Goal: Information Seeking & Learning: Check status

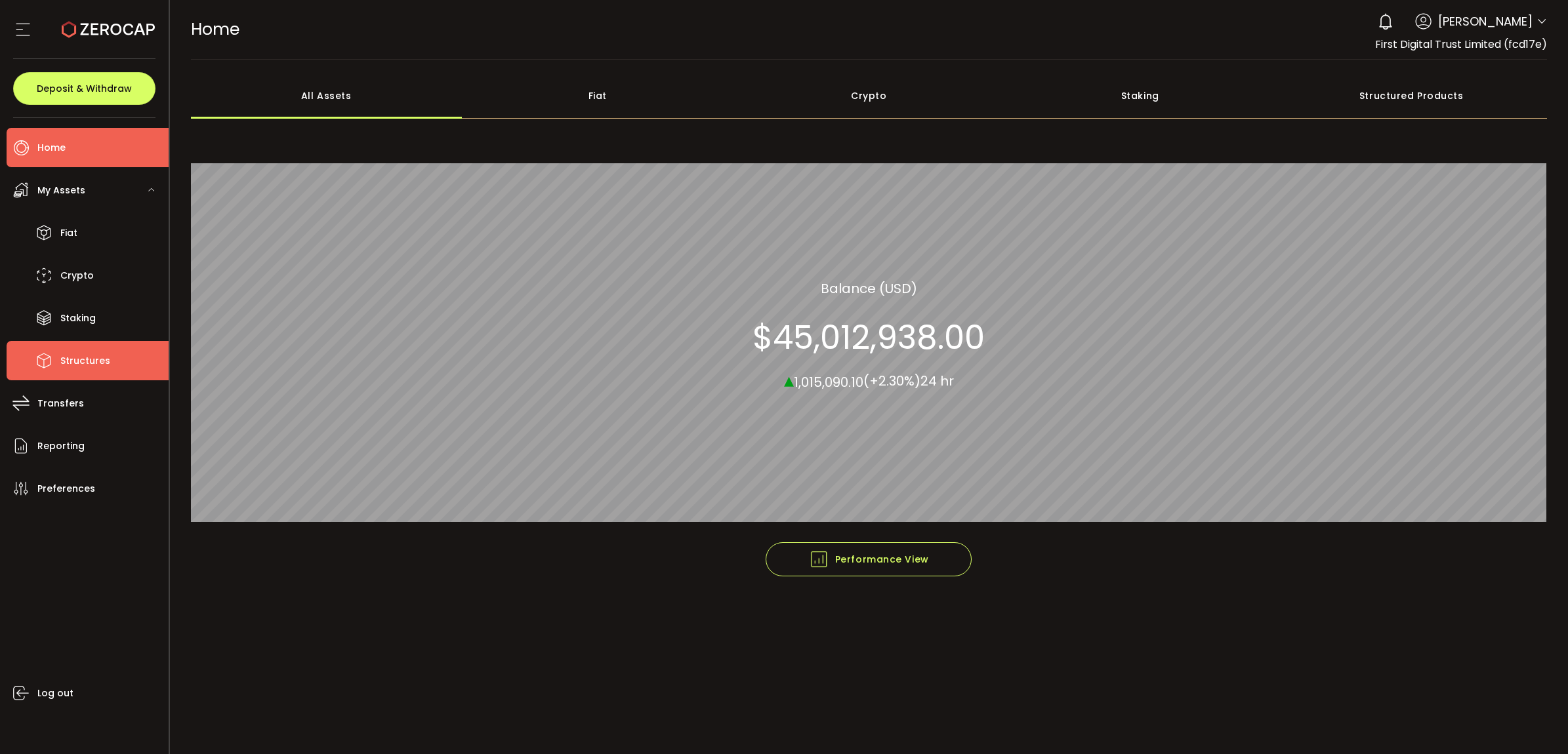
drag, startPoint x: 2258, startPoint y: 1, endPoint x: 84, endPoint y: 364, distance: 2204.1
click at [84, 368] on span "Structures" at bounding box center [85, 361] width 50 height 19
click at [84, 359] on span "Structures" at bounding box center [85, 361] width 50 height 19
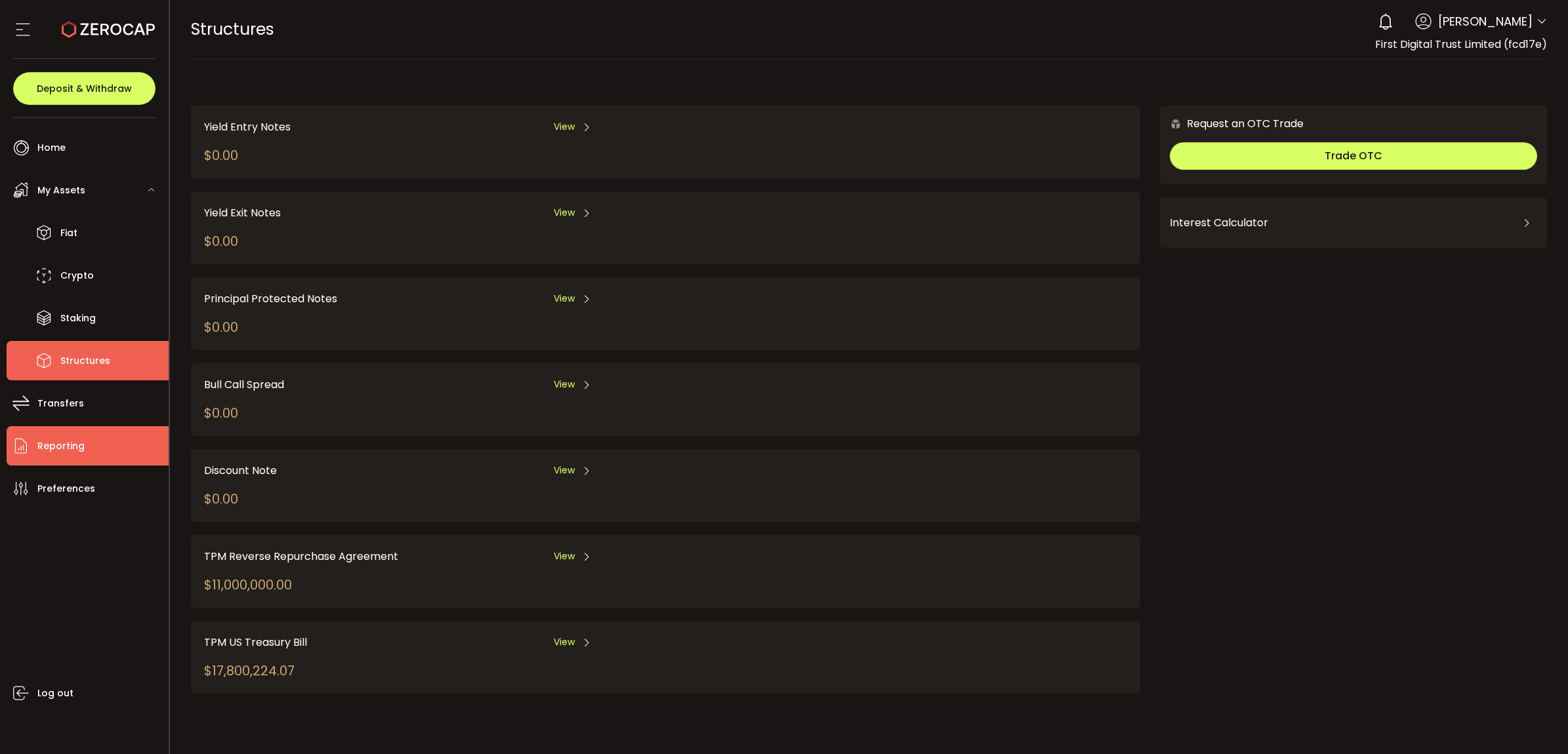
click at [69, 459] on li "Reporting" at bounding box center [88, 446] width 162 height 39
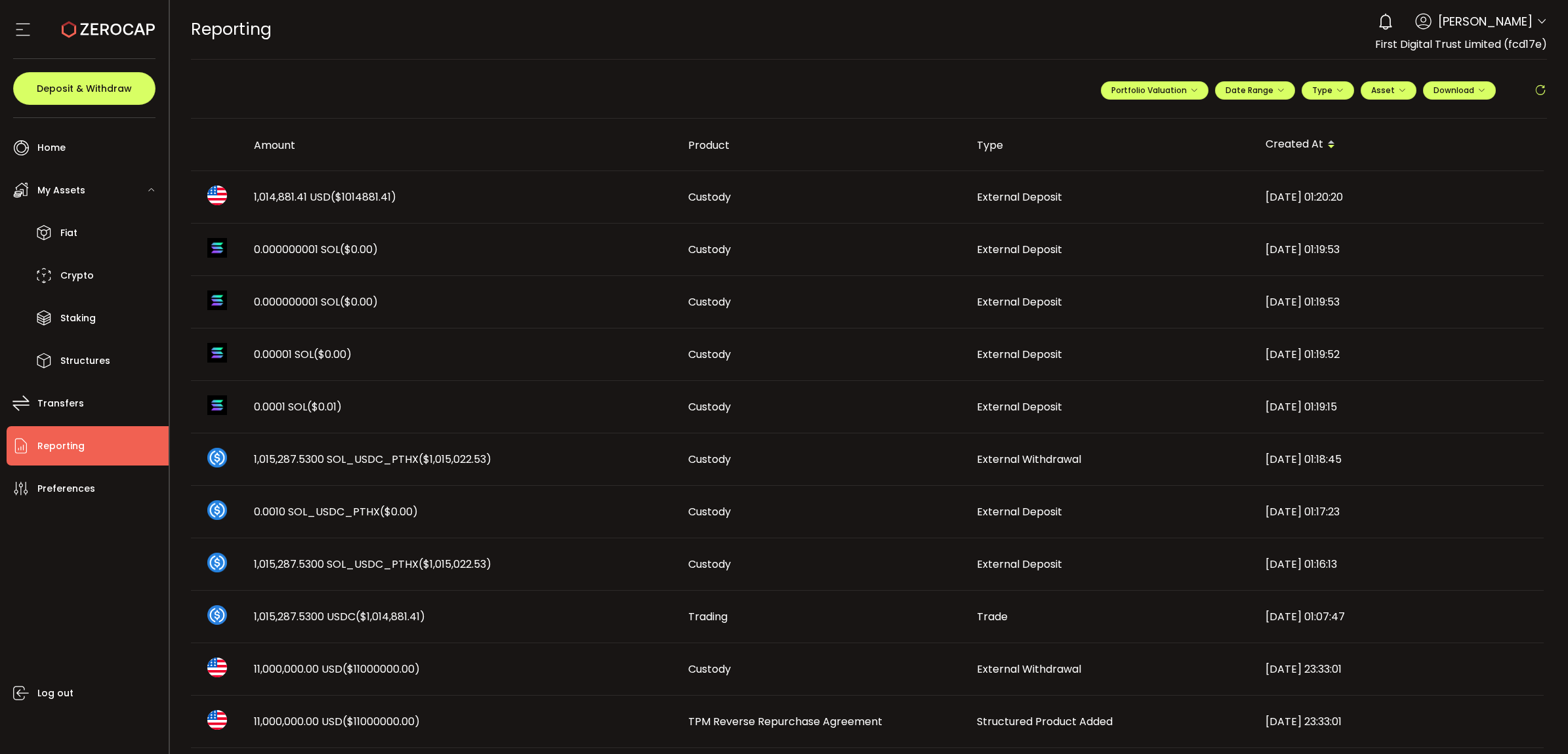
click at [274, 195] on span "1,014,881.41 USD ($1014881.41)" at bounding box center [325, 197] width 142 height 15
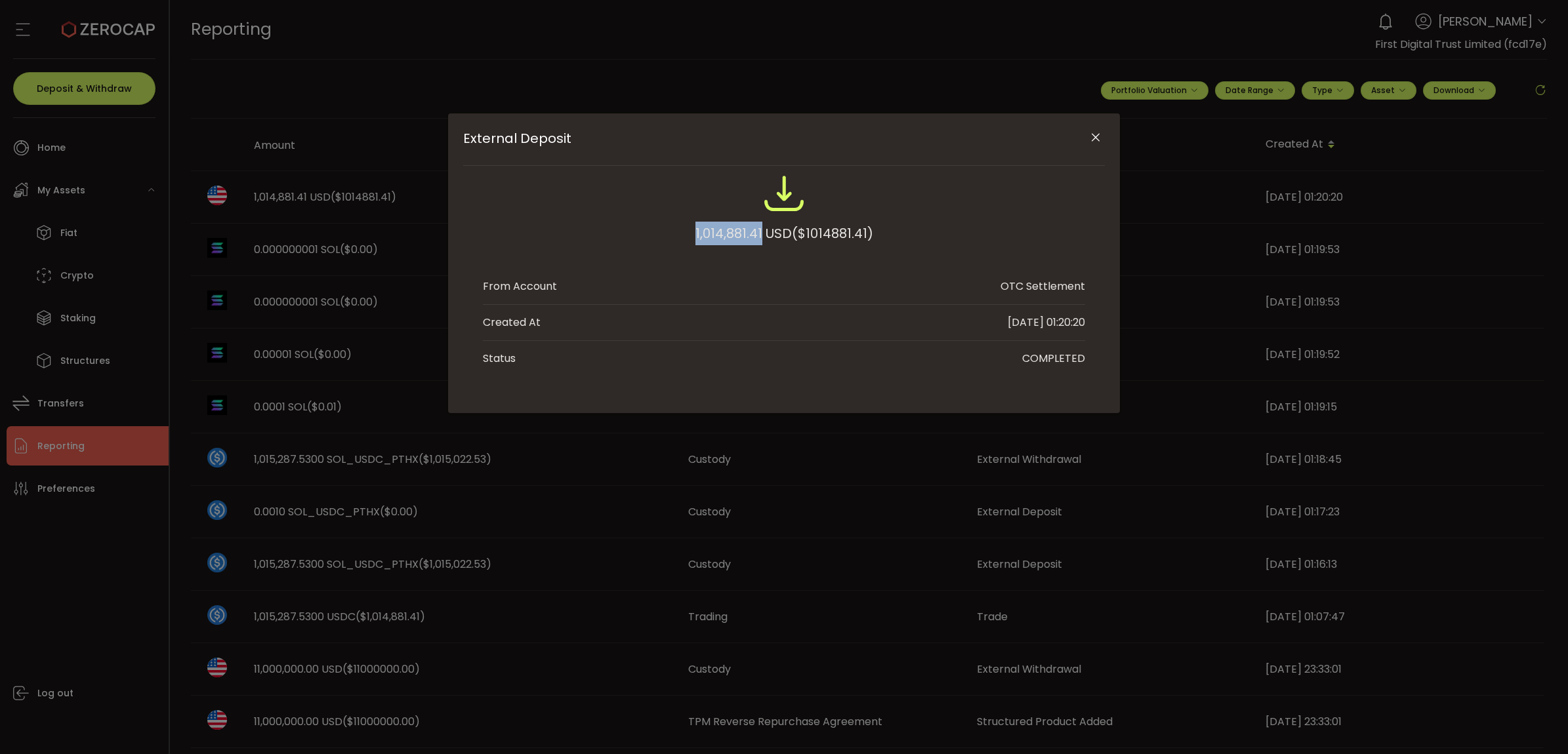
drag, startPoint x: 660, startPoint y: 244, endPoint x: 762, endPoint y: 233, distance: 102.6
click at [762, 233] on div "1,014,881.41 USD ($1014881.41)" at bounding box center [784, 215] width 602 height 86
copy div "1,014,881.41"
click at [1089, 141] on icon "Close" at bounding box center [1095, 138] width 13 height 13
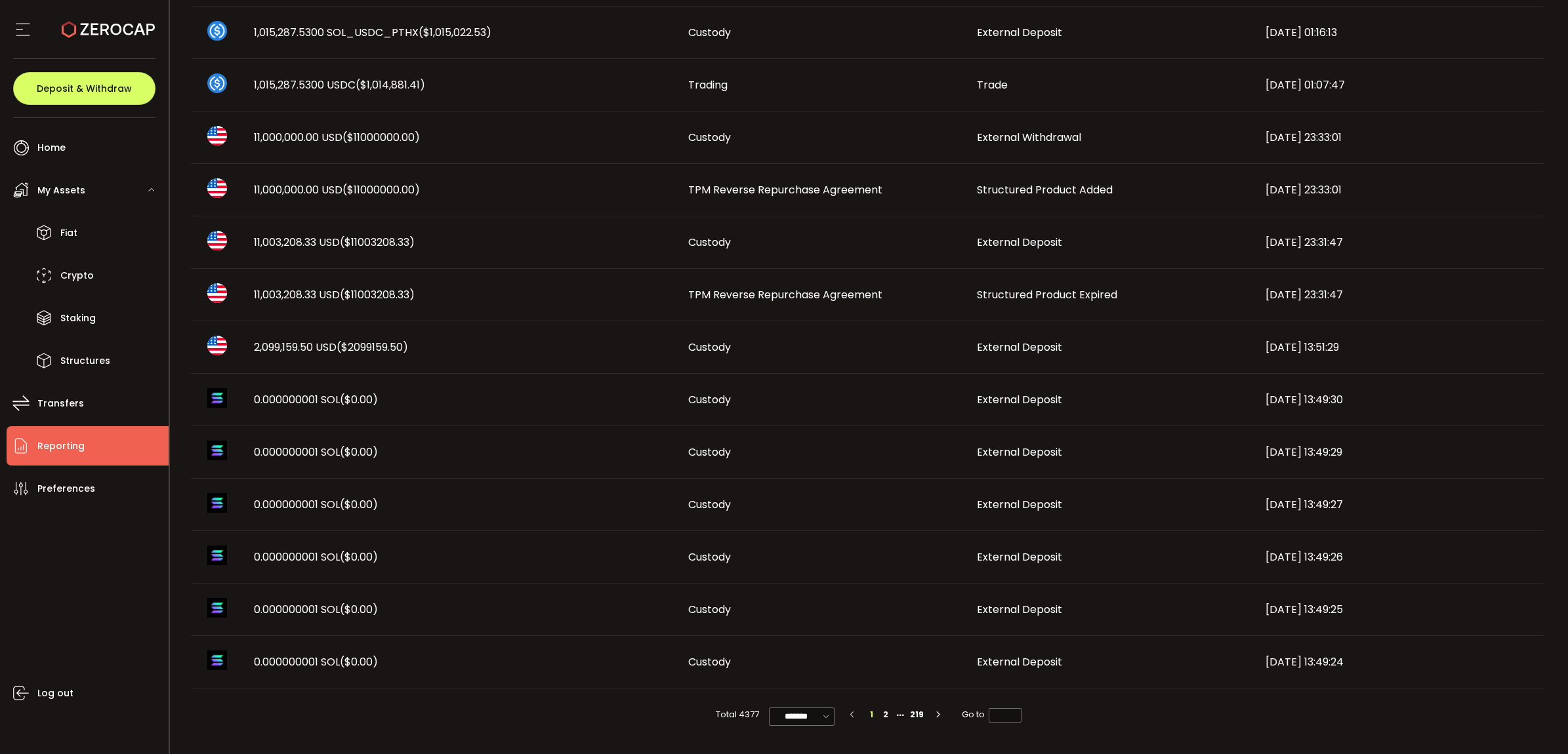
scroll to position [368, 0]
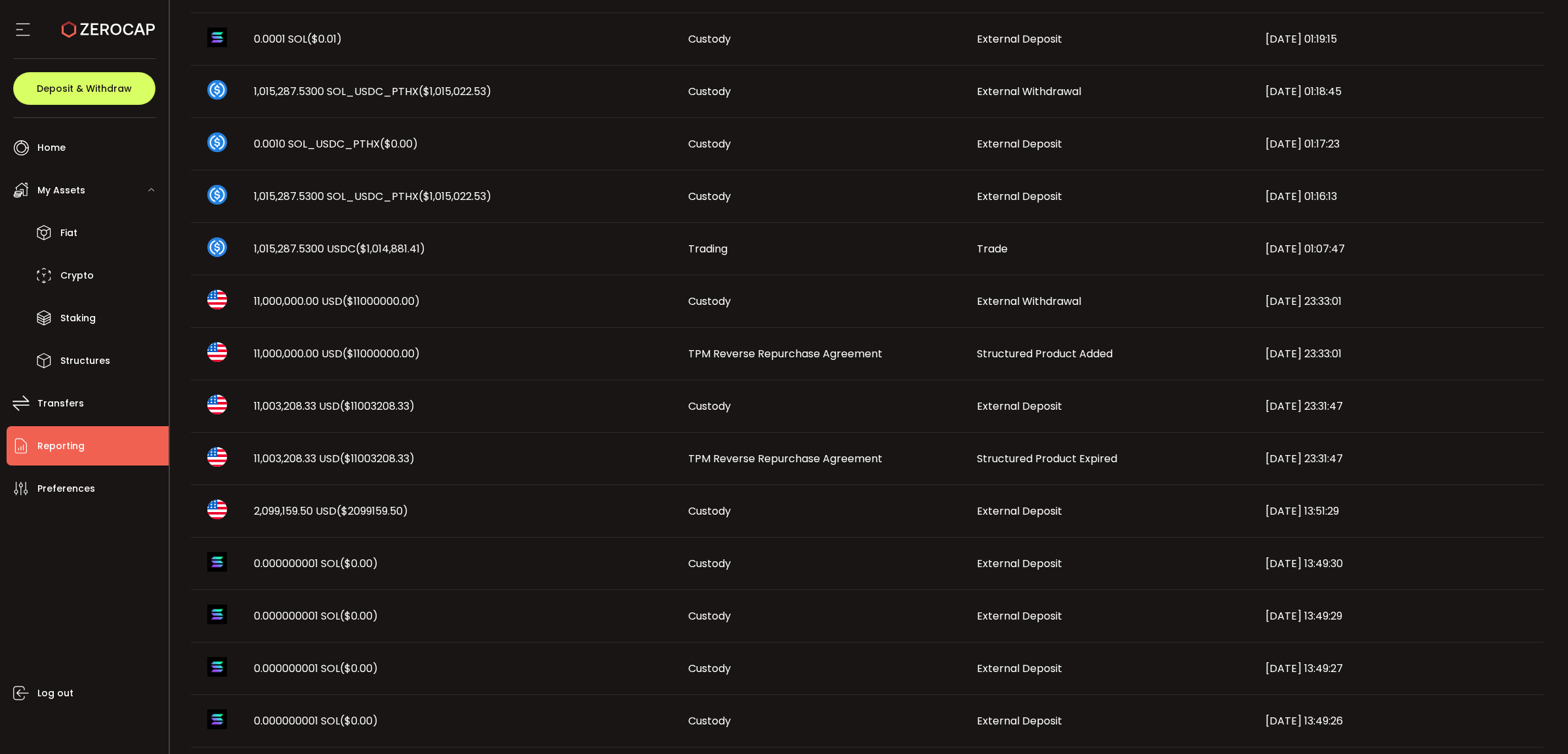
click at [294, 459] on span "11,003,208.33 USD ($11003208.33)" at bounding box center [334, 459] width 161 height 15
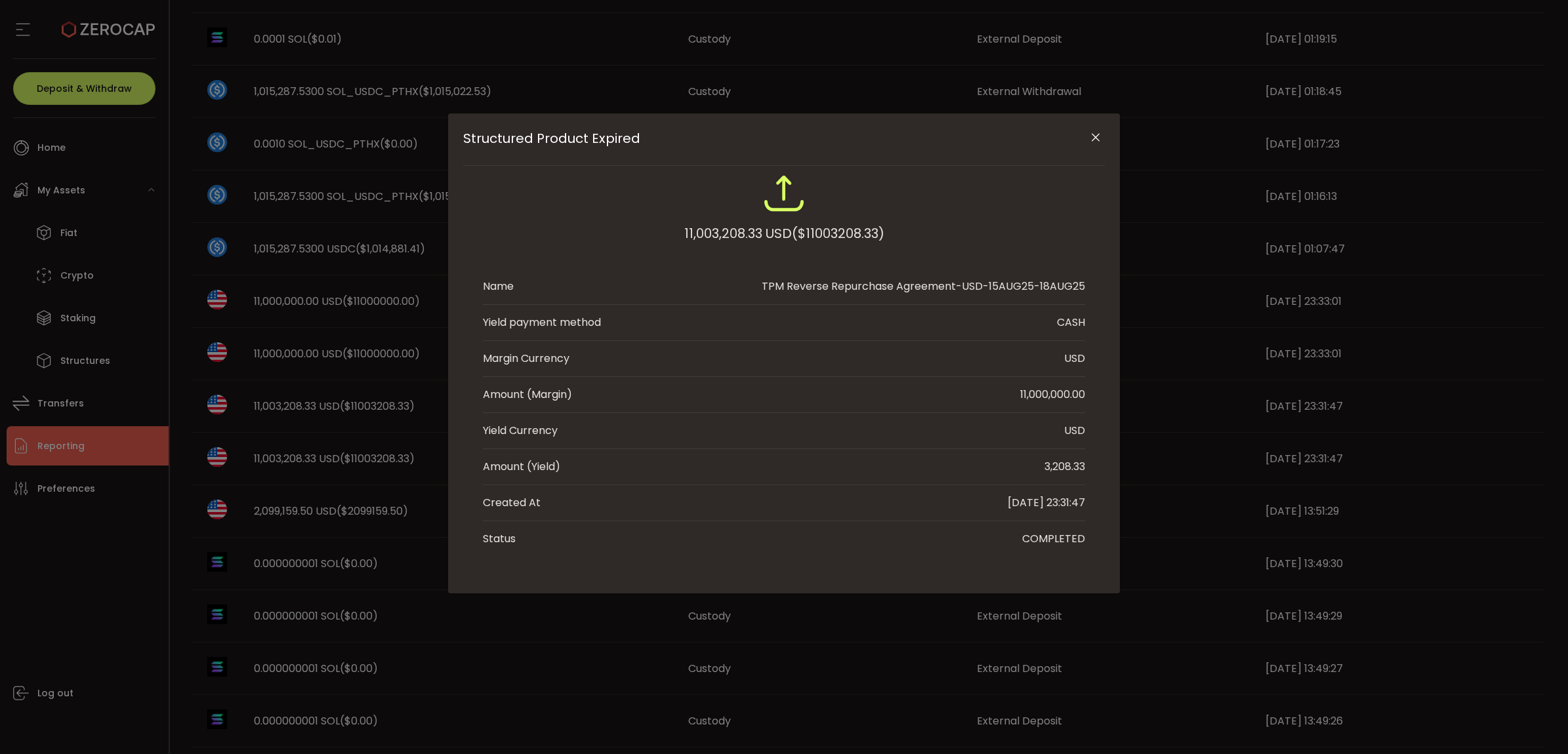
drag, startPoint x: 1057, startPoint y: 469, endPoint x: 1082, endPoint y: 472, distance: 25.2
click at [1082, 472] on li "Amount (Yield) 3,208.33" at bounding box center [784, 467] width 602 height 36
copy div "3,208.33"
click at [279, 502] on div "Structured Product Expired 11,003,208.33 USD ($11003208.33) Name TPM Reverse Re…" at bounding box center [784, 377] width 1568 height 754
click at [1092, 141] on icon "Close" at bounding box center [1095, 138] width 13 height 13
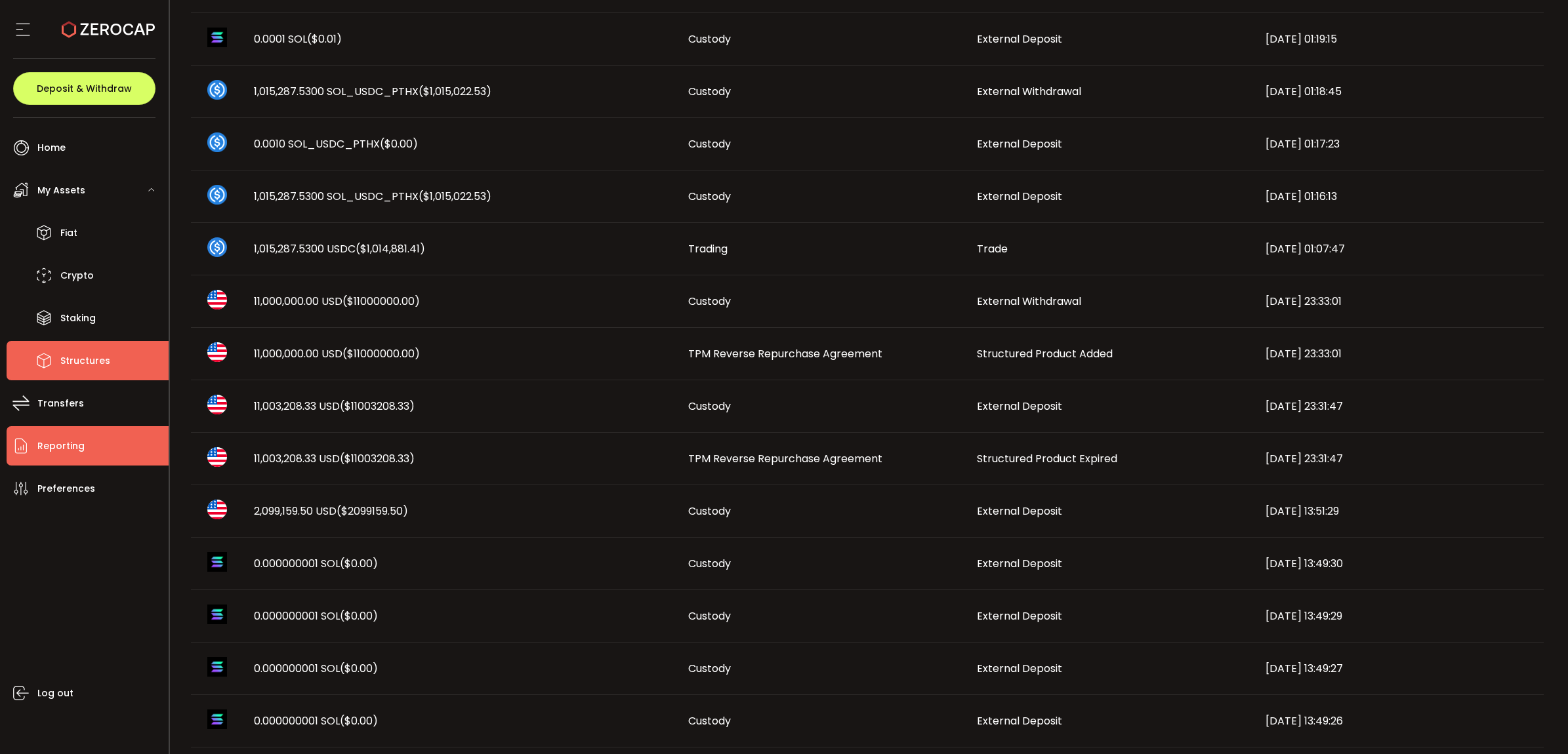
click at [88, 352] on span "Structures" at bounding box center [85, 361] width 50 height 19
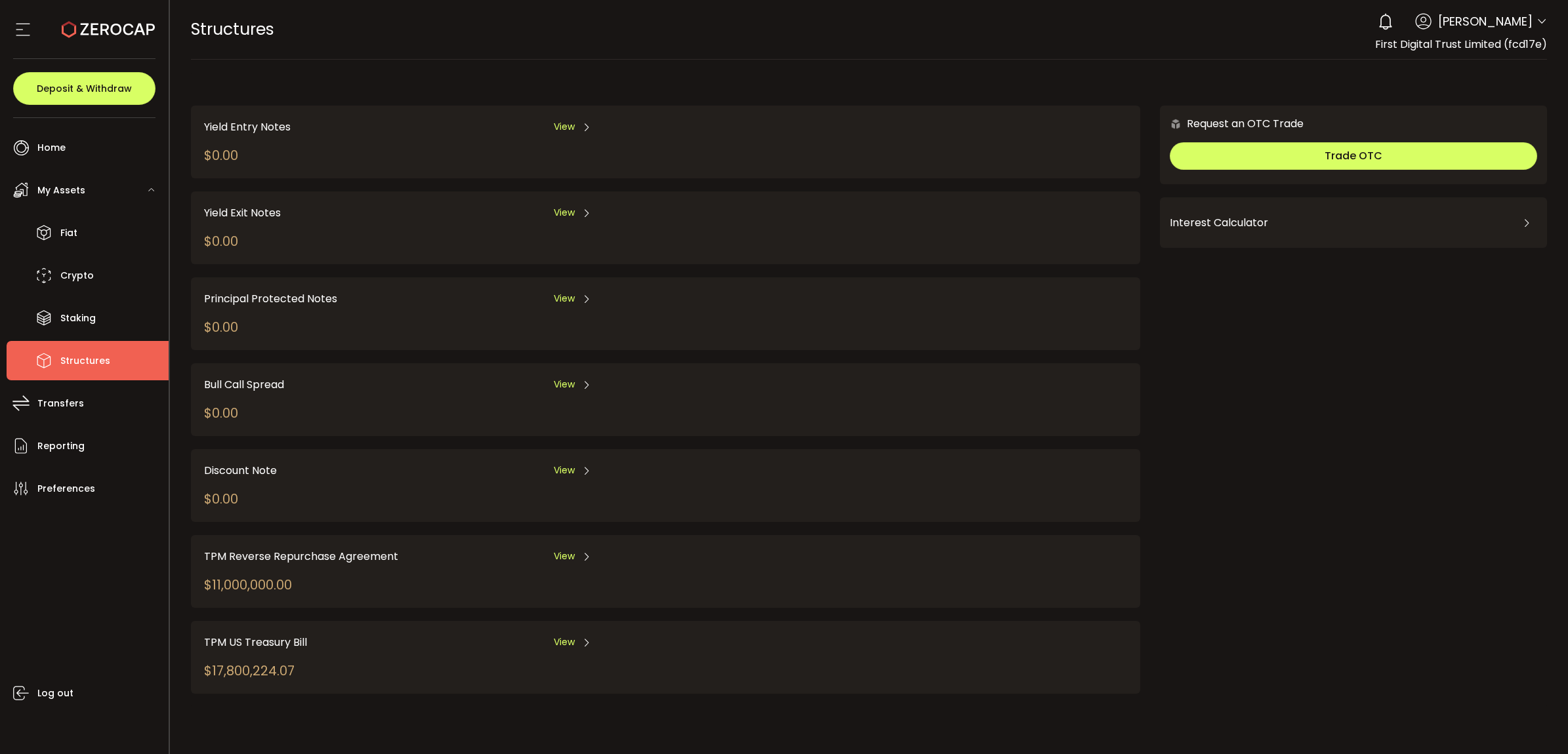
click at [568, 549] on span "View" at bounding box center [564, 556] width 21 height 14
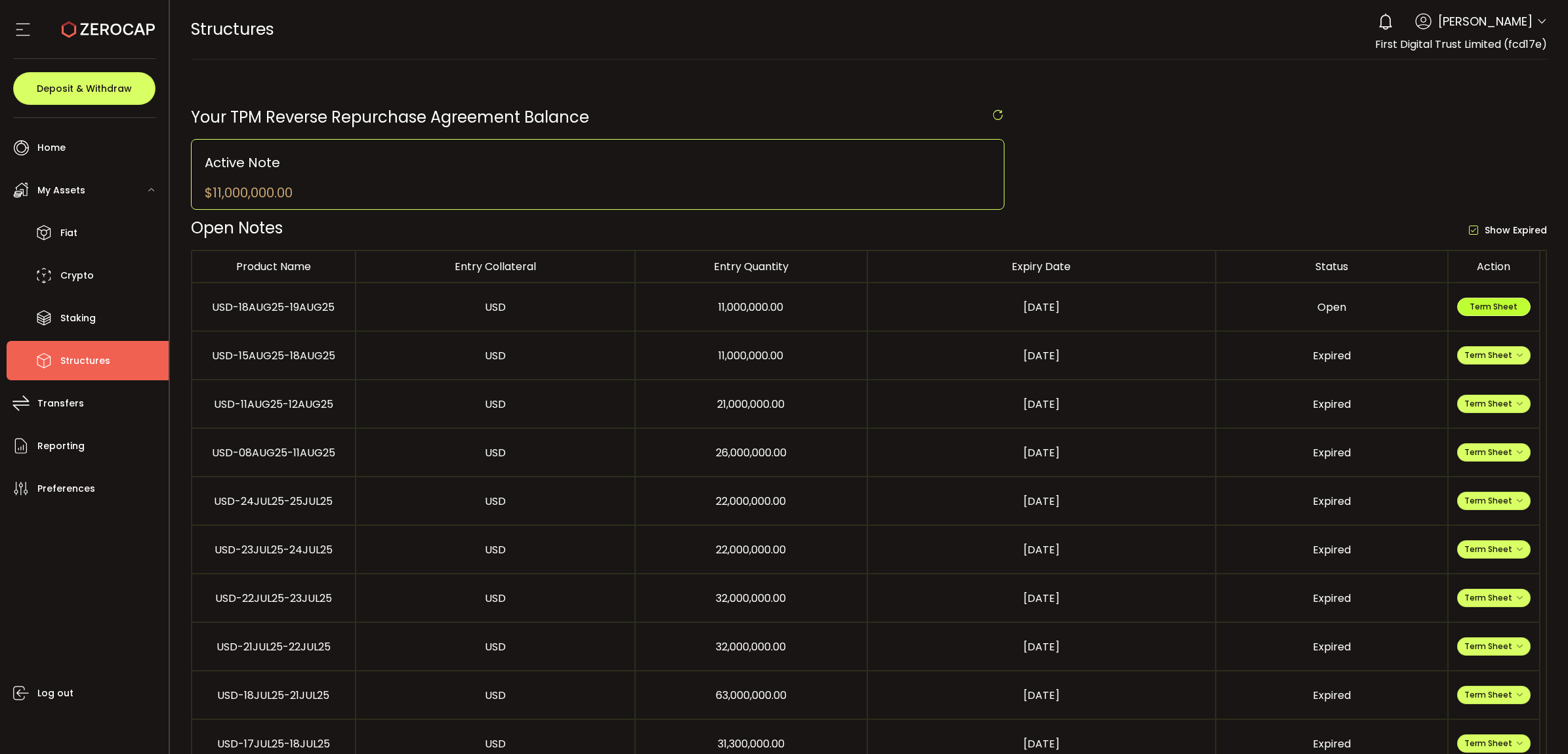
click at [1490, 307] on span "Term Sheet" at bounding box center [1494, 306] width 48 height 11
click at [1496, 355] on span "Term Sheet" at bounding box center [1494, 354] width 59 height 11
click at [1496, 427] on li "Expiry Term Sheet" at bounding box center [1493, 434] width 95 height 36
click at [82, 430] on li "Reporting" at bounding box center [88, 446] width 162 height 39
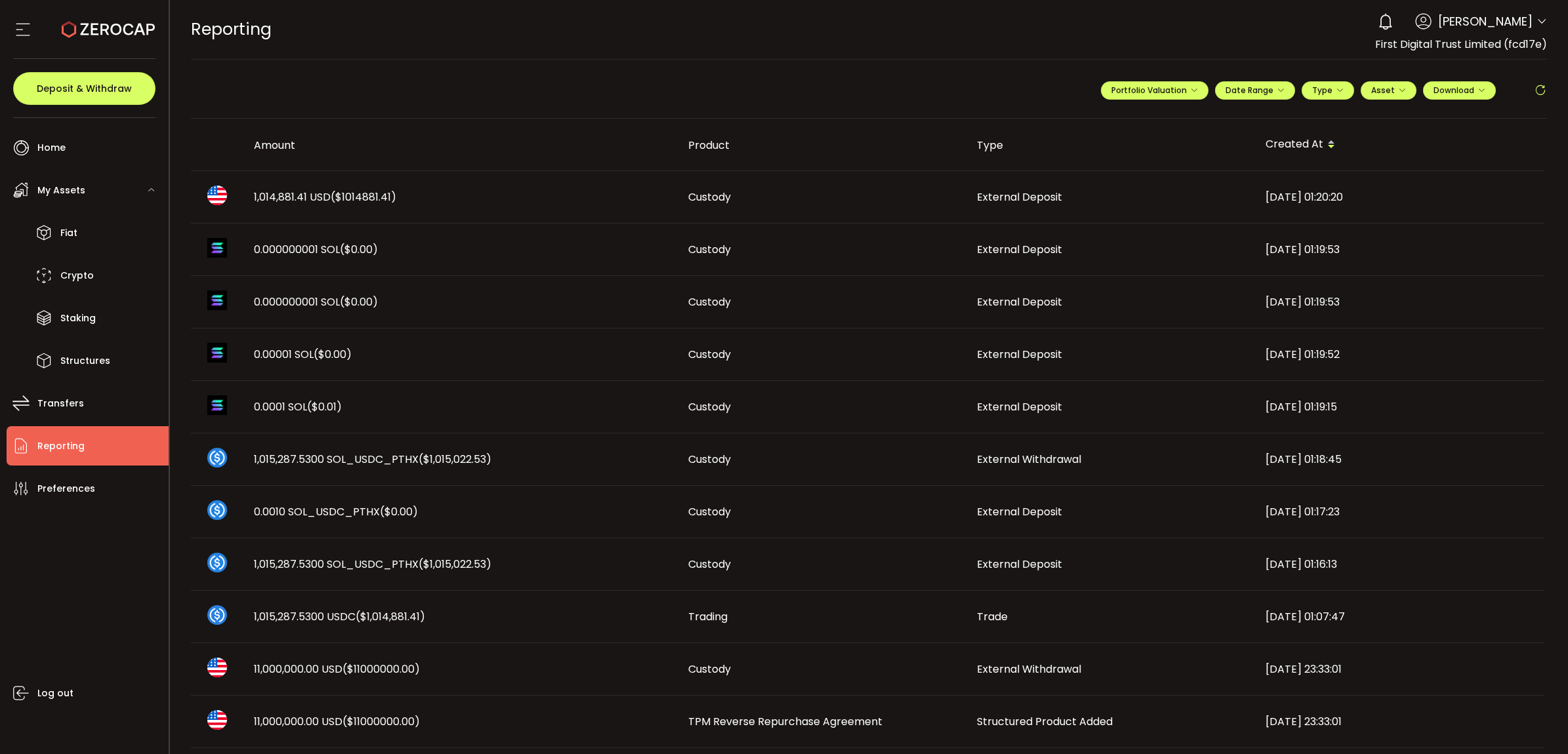
click at [279, 195] on span "1,014,881.41 USD ($1014881.41)" at bounding box center [325, 197] width 142 height 15
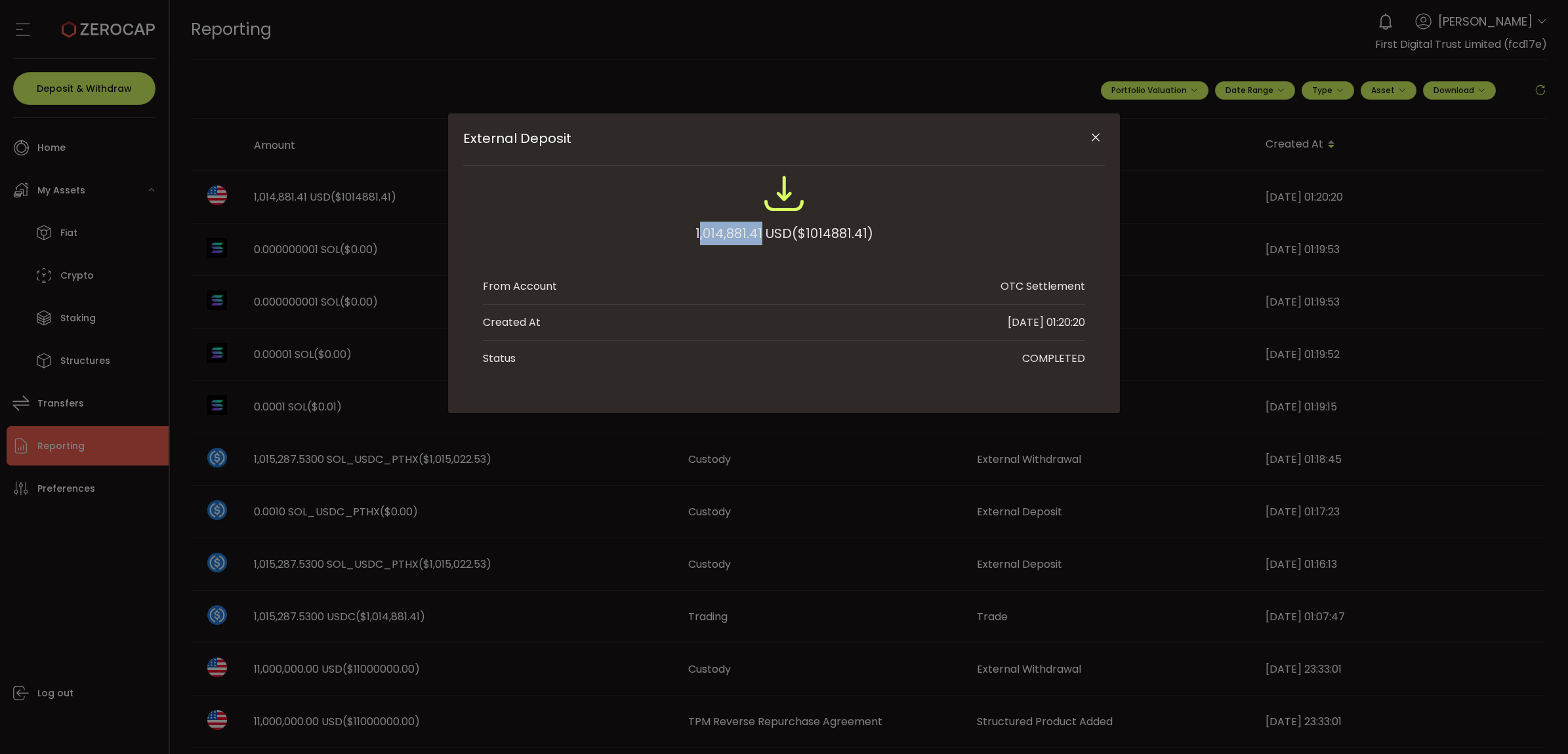
drag, startPoint x: 697, startPoint y: 230, endPoint x: 759, endPoint y: 231, distance: 62.0
click at [759, 231] on div "1,014,881.41 USD ($1014881.41)" at bounding box center [784, 233] width 178 height 23
drag, startPoint x: 759, startPoint y: 231, endPoint x: 751, endPoint y: 233, distance: 8.2
click at [761, 233] on div "1,014,881.41 USD ($1014881.41)" at bounding box center [784, 233] width 178 height 23
drag, startPoint x: 684, startPoint y: 230, endPoint x: 761, endPoint y: 235, distance: 77.2
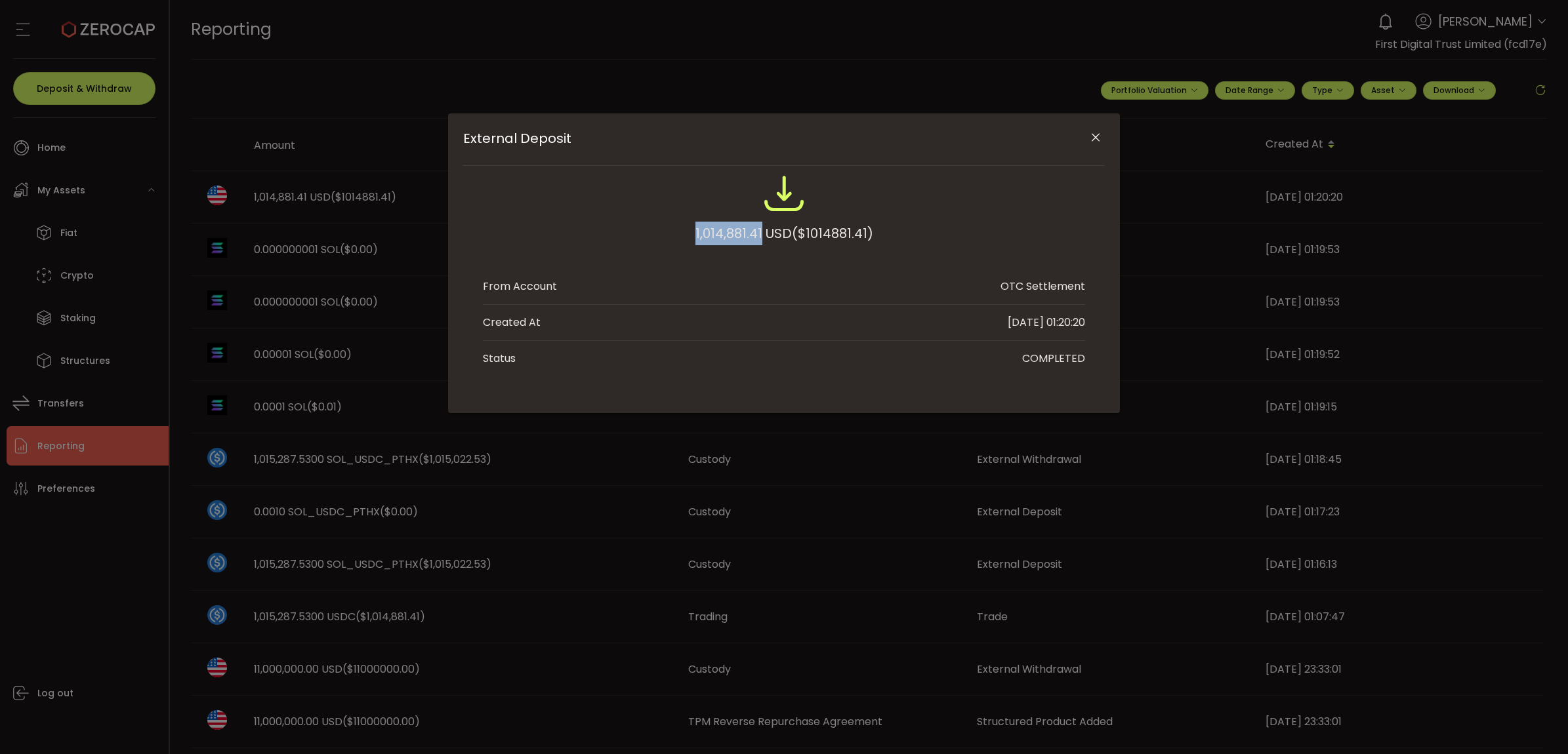
click at [761, 235] on div "1,014,881.41 USD ($1014881.41)" at bounding box center [784, 215] width 602 height 86
copy div "1,014,881.41"
click at [316, 470] on div "External Deposit 1,014,881.41 USD ($1014881.41) From Account OTC Settlement Cre…" at bounding box center [784, 377] width 1568 height 754
click at [1094, 146] on button "Close" at bounding box center [1094, 138] width 23 height 23
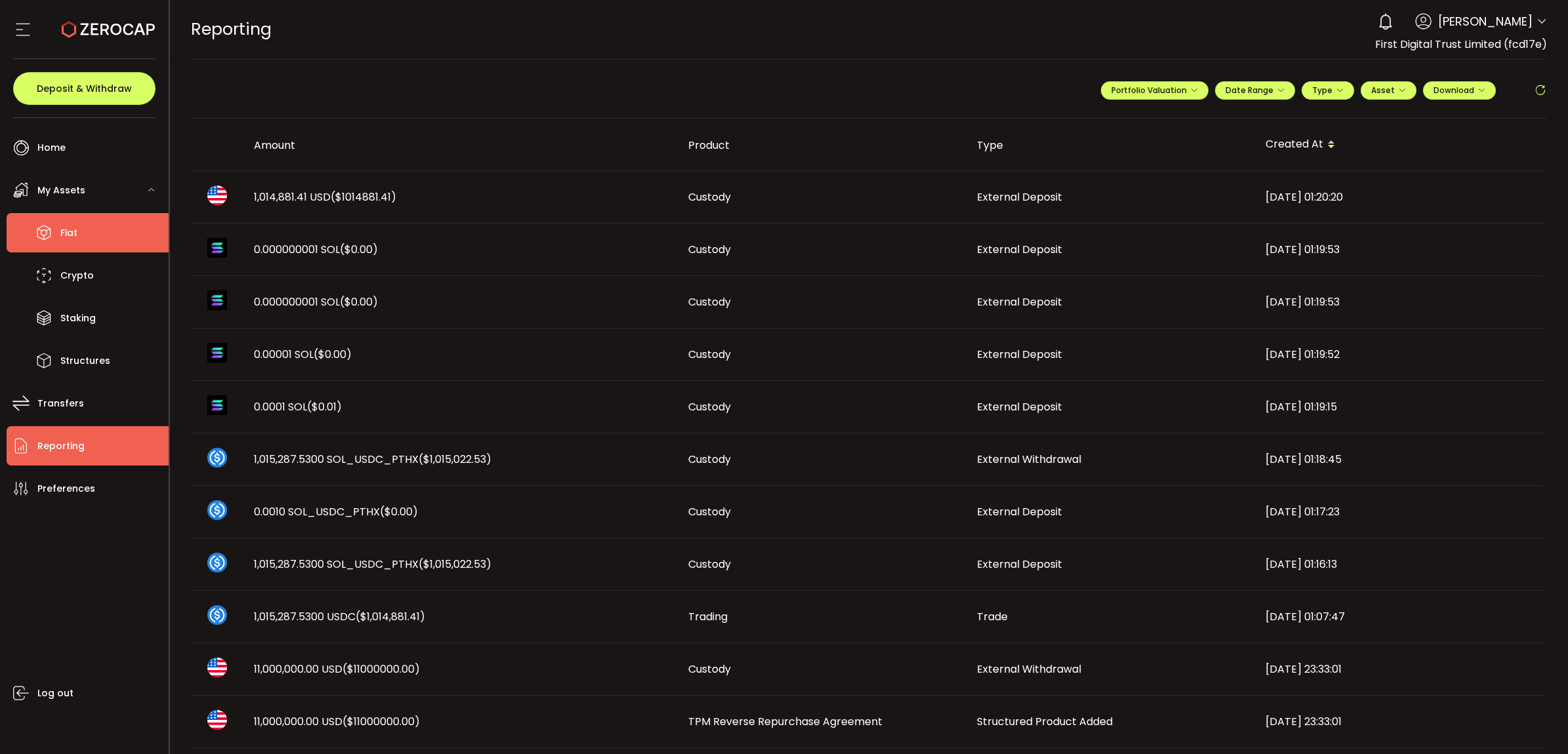
click at [112, 249] on li "Fiat" at bounding box center [88, 233] width 162 height 39
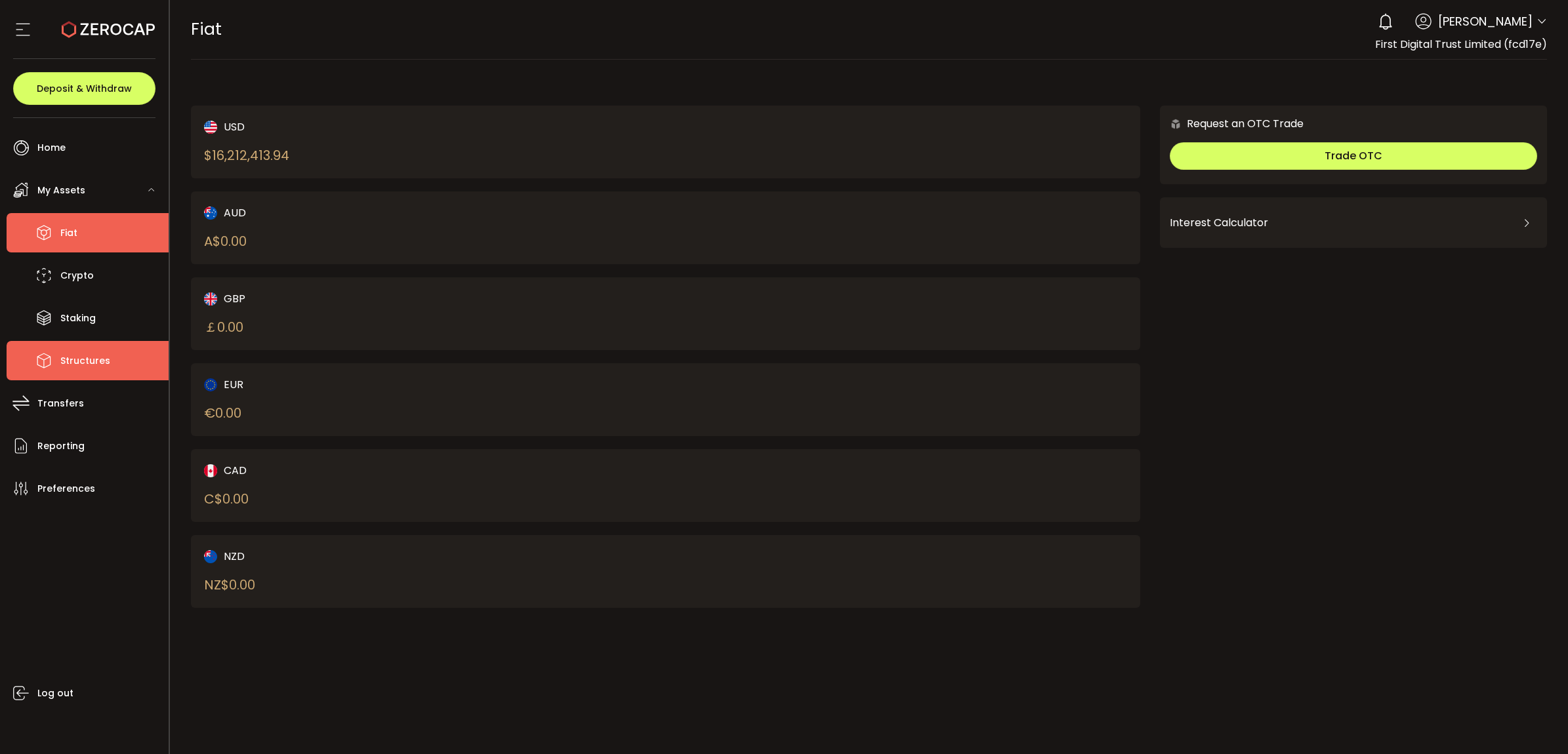
click at [53, 367] on icon at bounding box center [44, 360] width 20 height 20
